Goal: Transaction & Acquisition: Purchase product/service

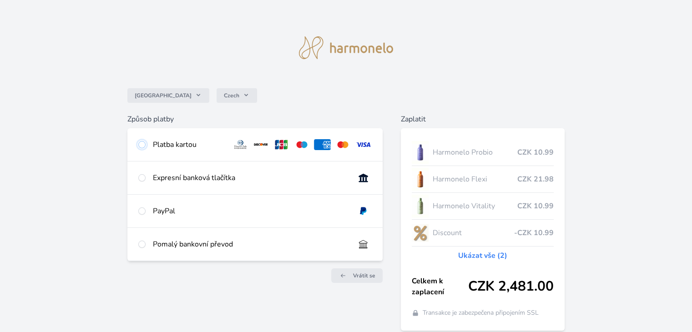
click at [143, 144] on input "radio" at bounding box center [141, 144] width 7 height 7
radio input "true"
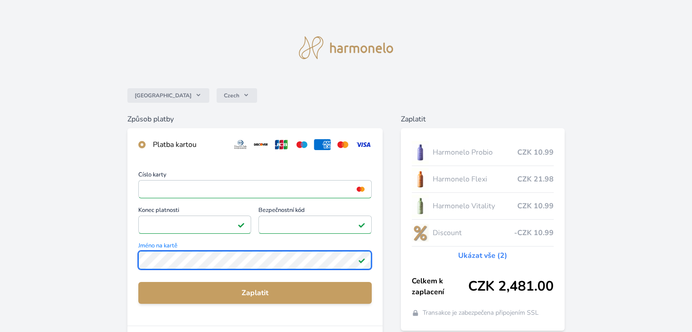
click at [91, 257] on div "Česko Czech Způsob platby Platba kartou Číslo karty <p>Your browser does not su…" at bounding box center [346, 236] width 692 height 473
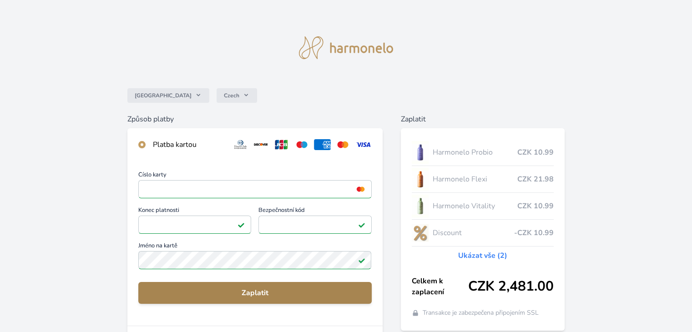
click at [306, 291] on span "Zaplatit" at bounding box center [254, 292] width 218 height 11
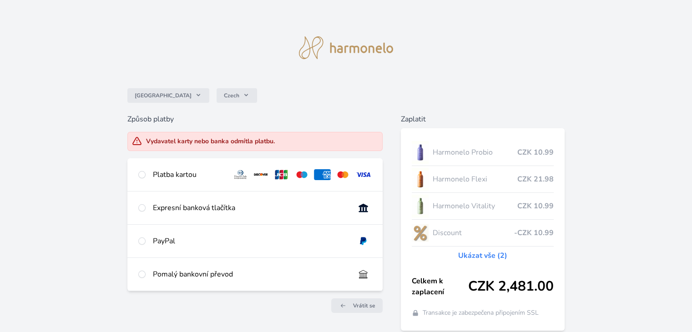
click at [141, 181] on div "Platba kartou" at bounding box center [254, 174] width 255 height 33
radio input "true"
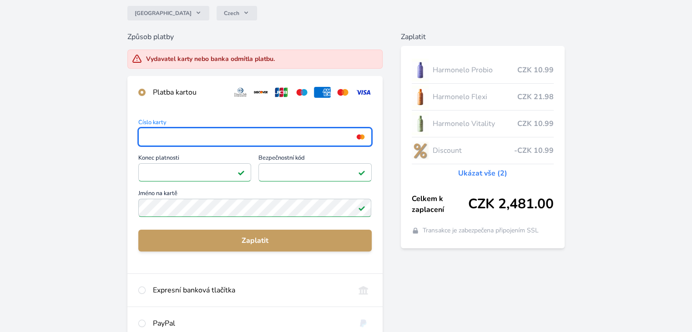
scroll to position [83, 0]
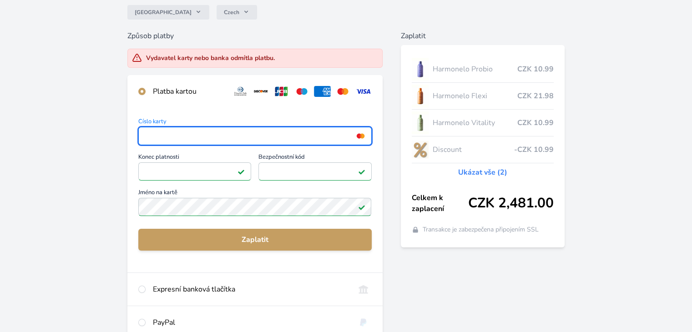
click at [52, 176] on div "Česko Czech Způsob platby Vydavatel karty nebo banka odmítla platbu. Platba kar…" at bounding box center [346, 168] width 692 height 503
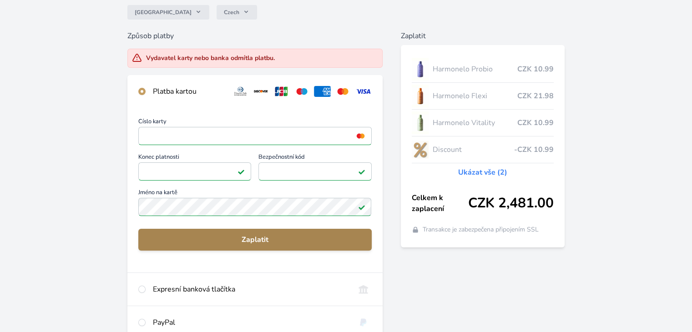
click at [210, 234] on span "Zaplatit" at bounding box center [254, 239] width 218 height 11
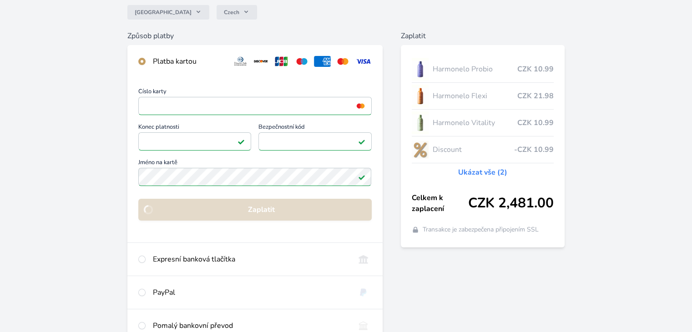
scroll to position [64, 0]
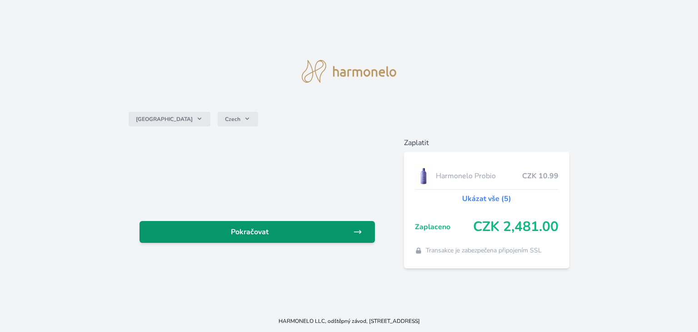
click at [307, 232] on span "Pokračovat" at bounding box center [250, 231] width 206 height 11
